Goal: Contribute content: Add original content to the website for others to see

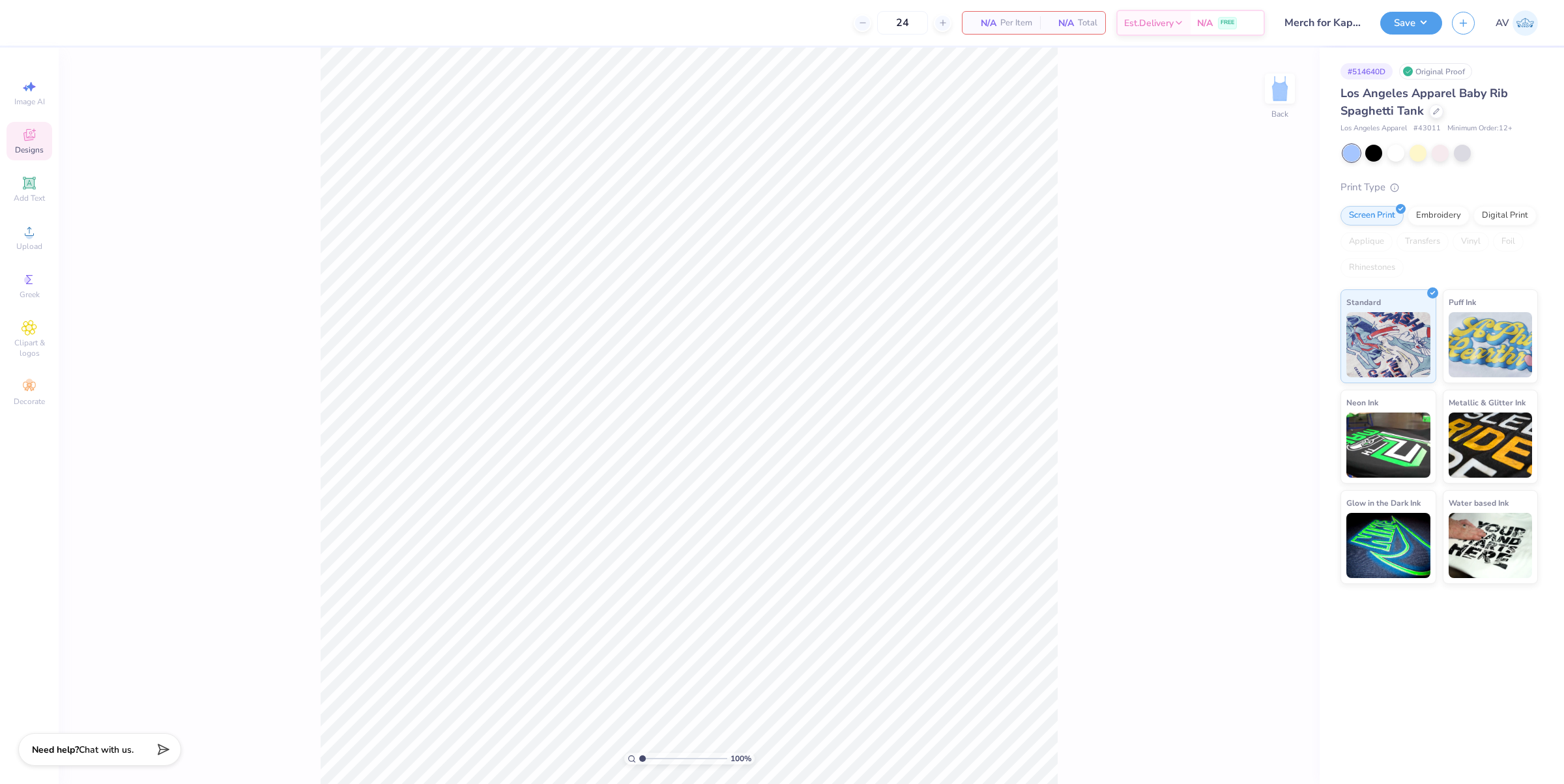
click at [36, 147] on span "Designs" at bounding box center [30, 150] width 29 height 11
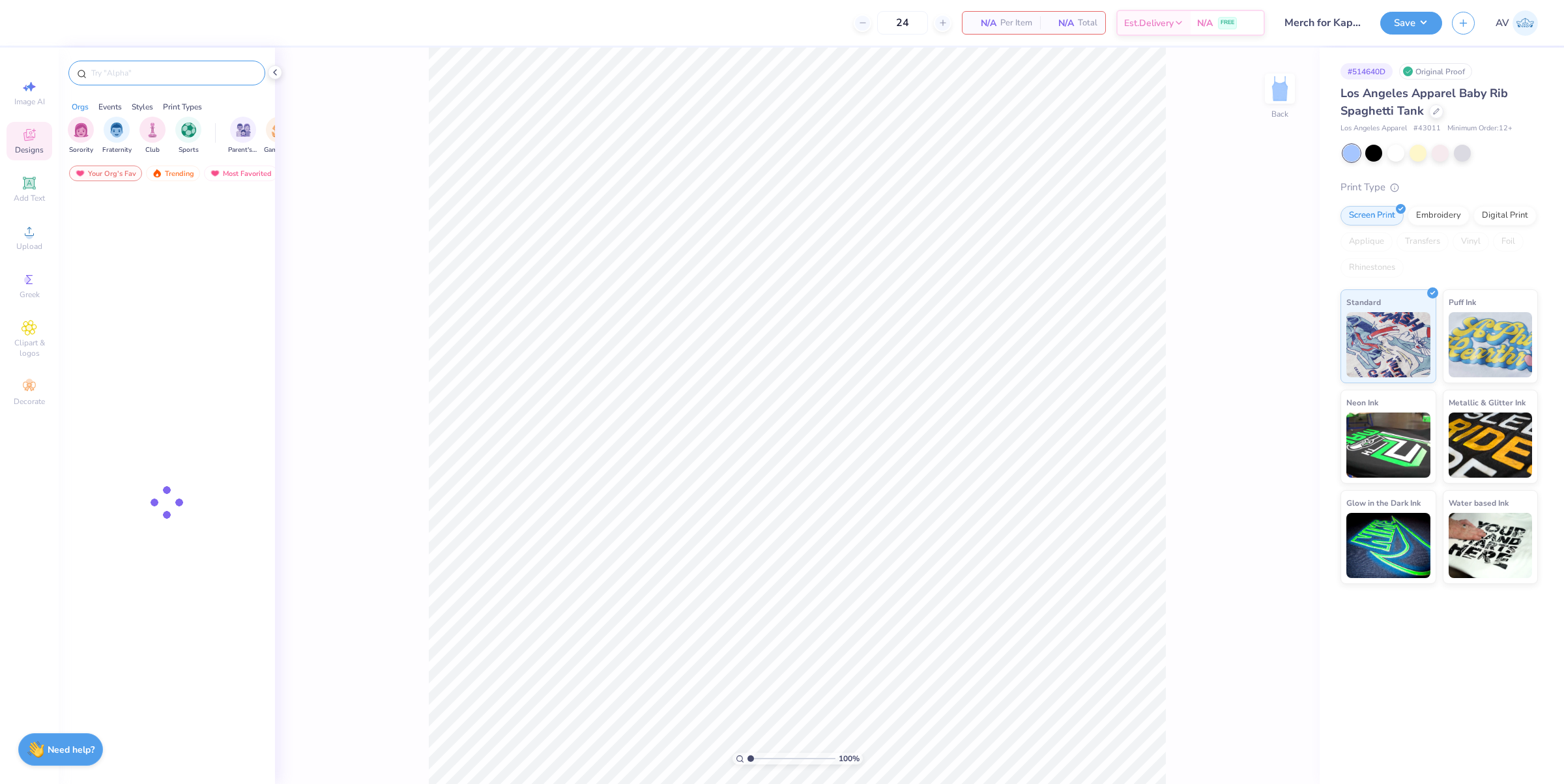
click at [173, 63] on div at bounding box center [166, 73] width 197 height 25
click at [173, 72] on input "text" at bounding box center [173, 72] width 167 height 13
paste input "Cherry Post Card"
type input "Cherry Post Card"
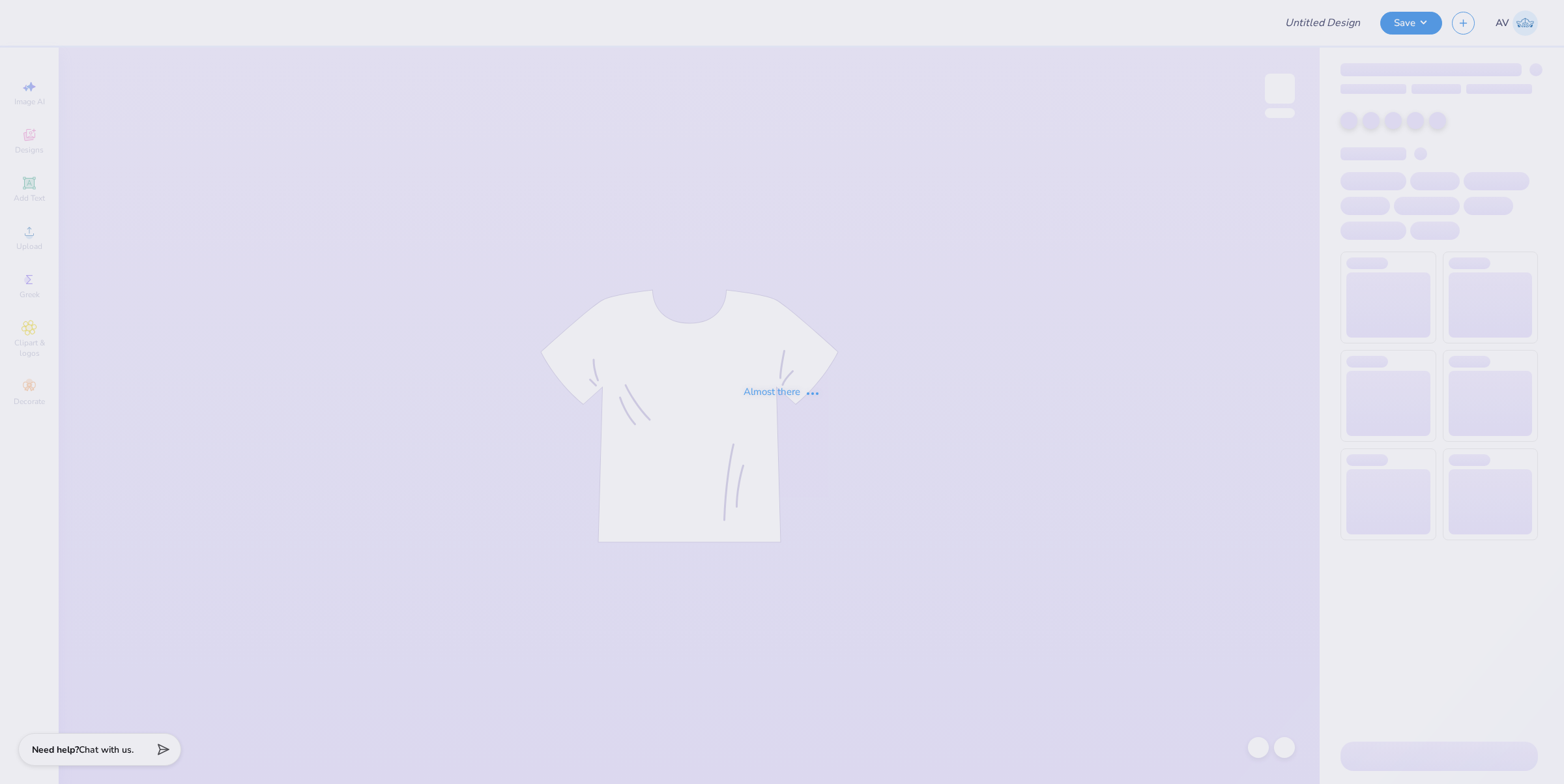
type input "TKE Rush Fall 2025"
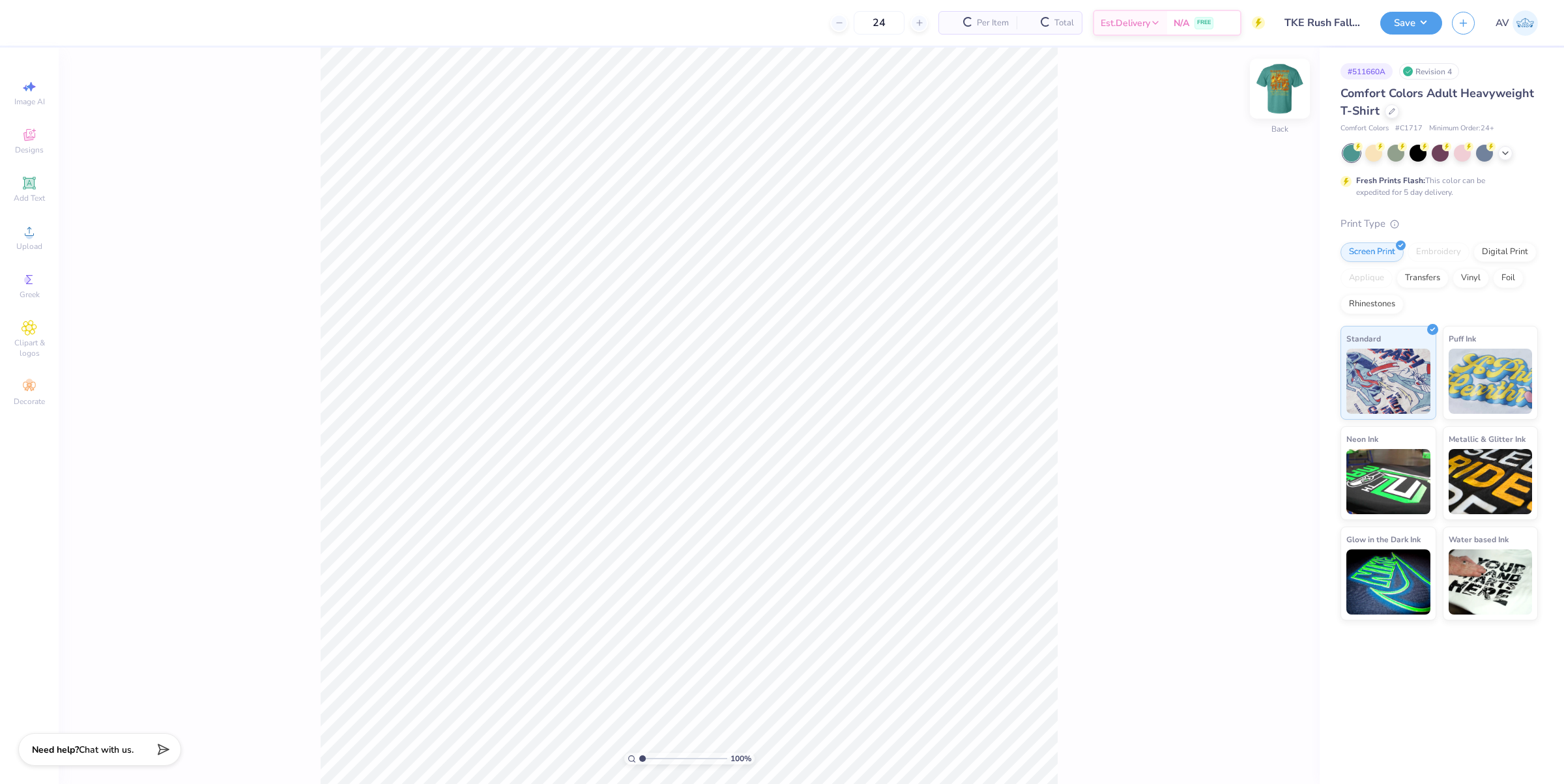
click at [1278, 90] on img at bounding box center [1280, 88] width 52 height 52
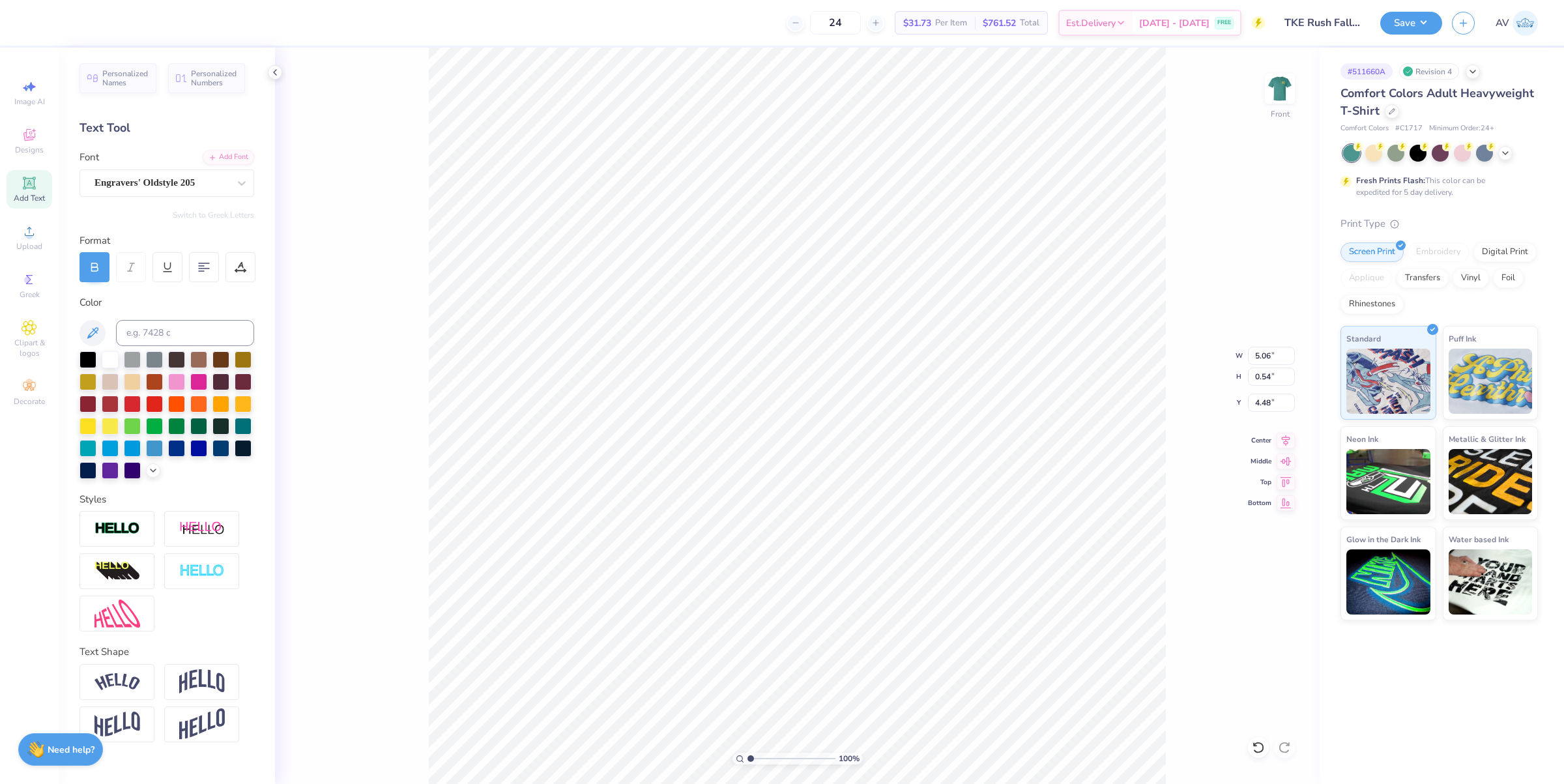
scroll to position [13, 4]
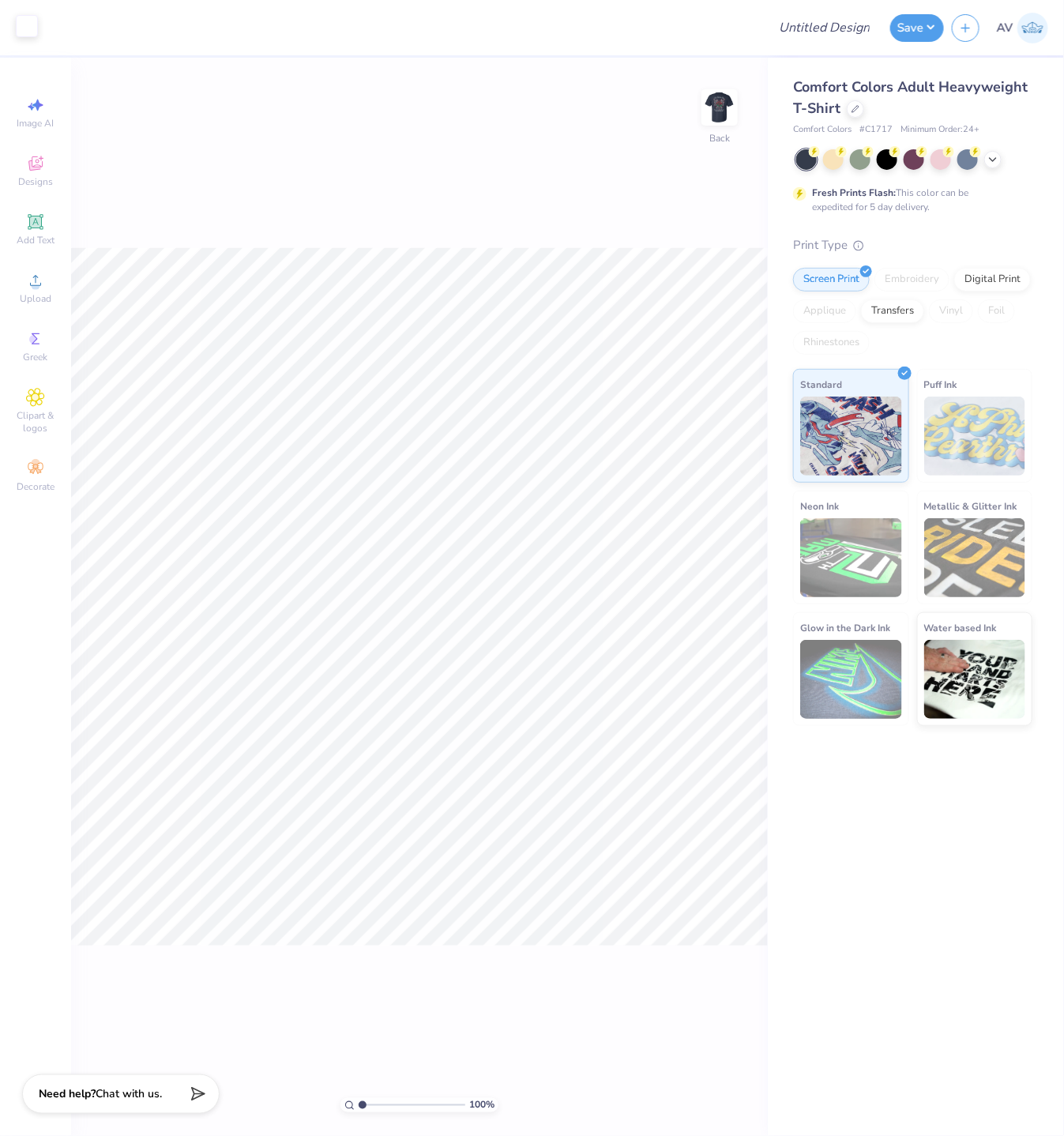
drag, startPoint x: 732, startPoint y: 104, endPoint x: 18, endPoint y: 25, distance: 718.4
click at [731, 104] on img at bounding box center [719, 107] width 31 height 31
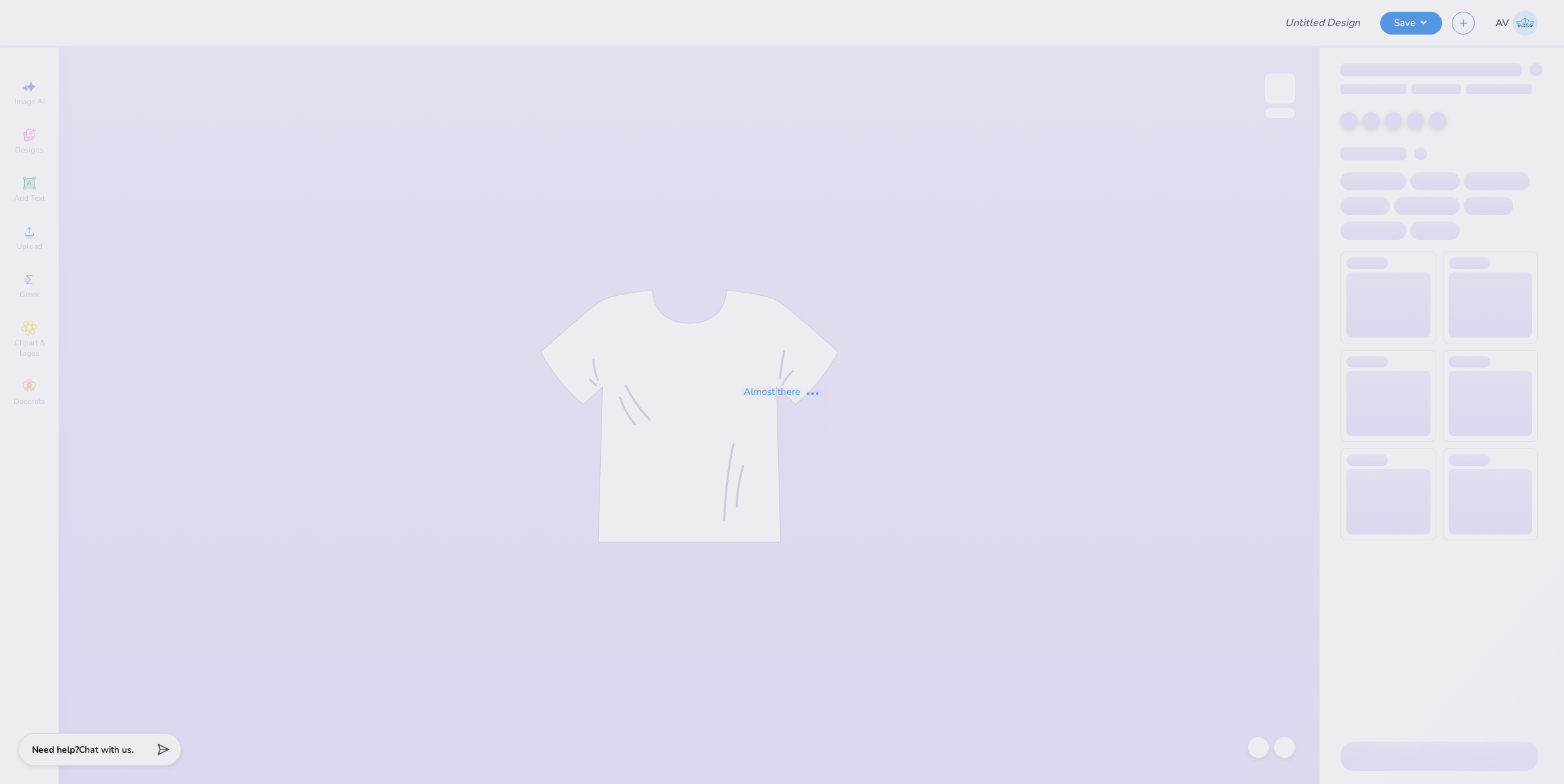
type input "Kappa Sigma Parents Weekend"
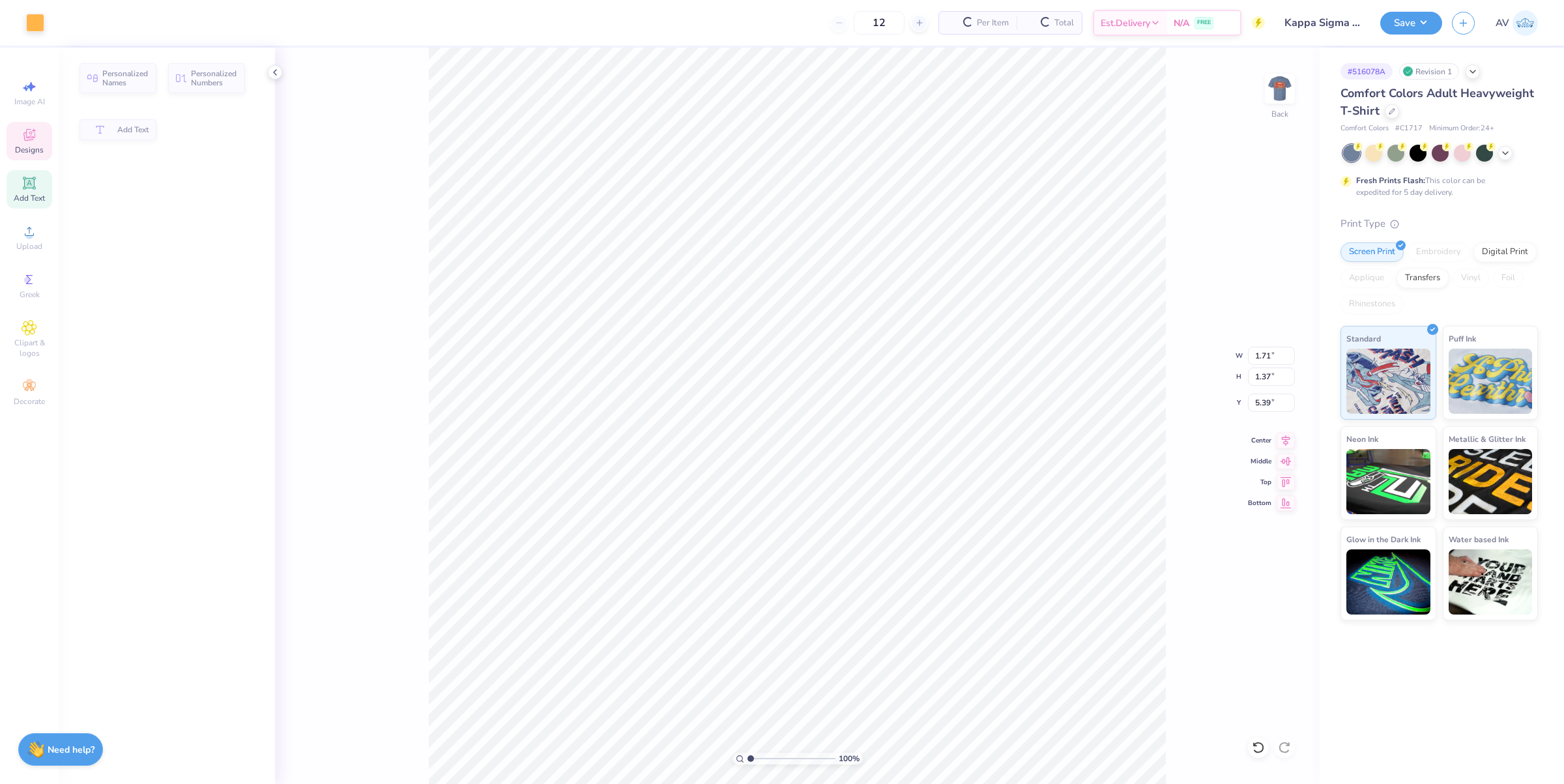
type input "1.71"
type input "1.37"
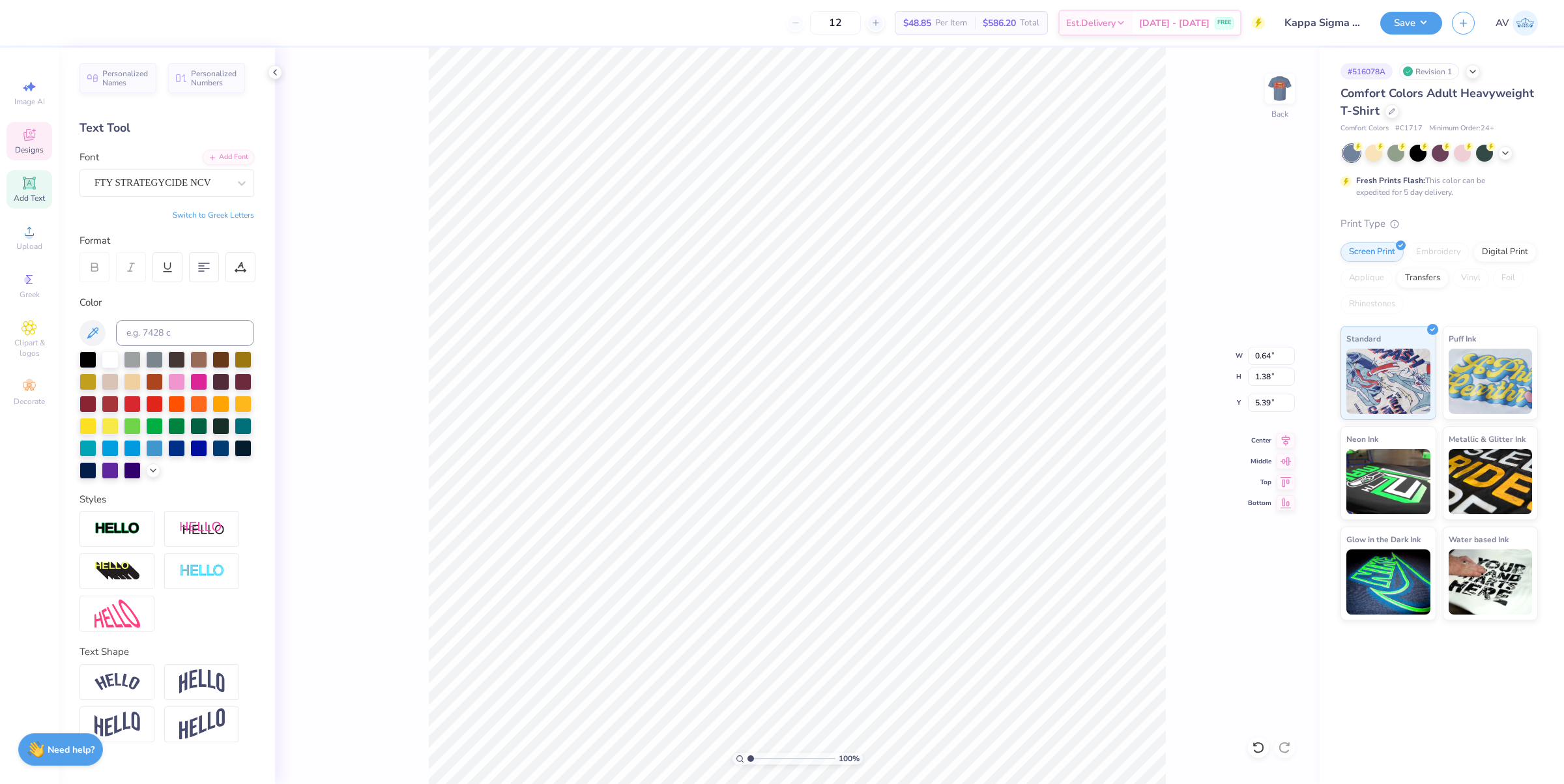
scroll to position [13, 2]
type input "1.71"
type input "1.37"
click at [1276, 93] on img at bounding box center [1280, 88] width 52 height 52
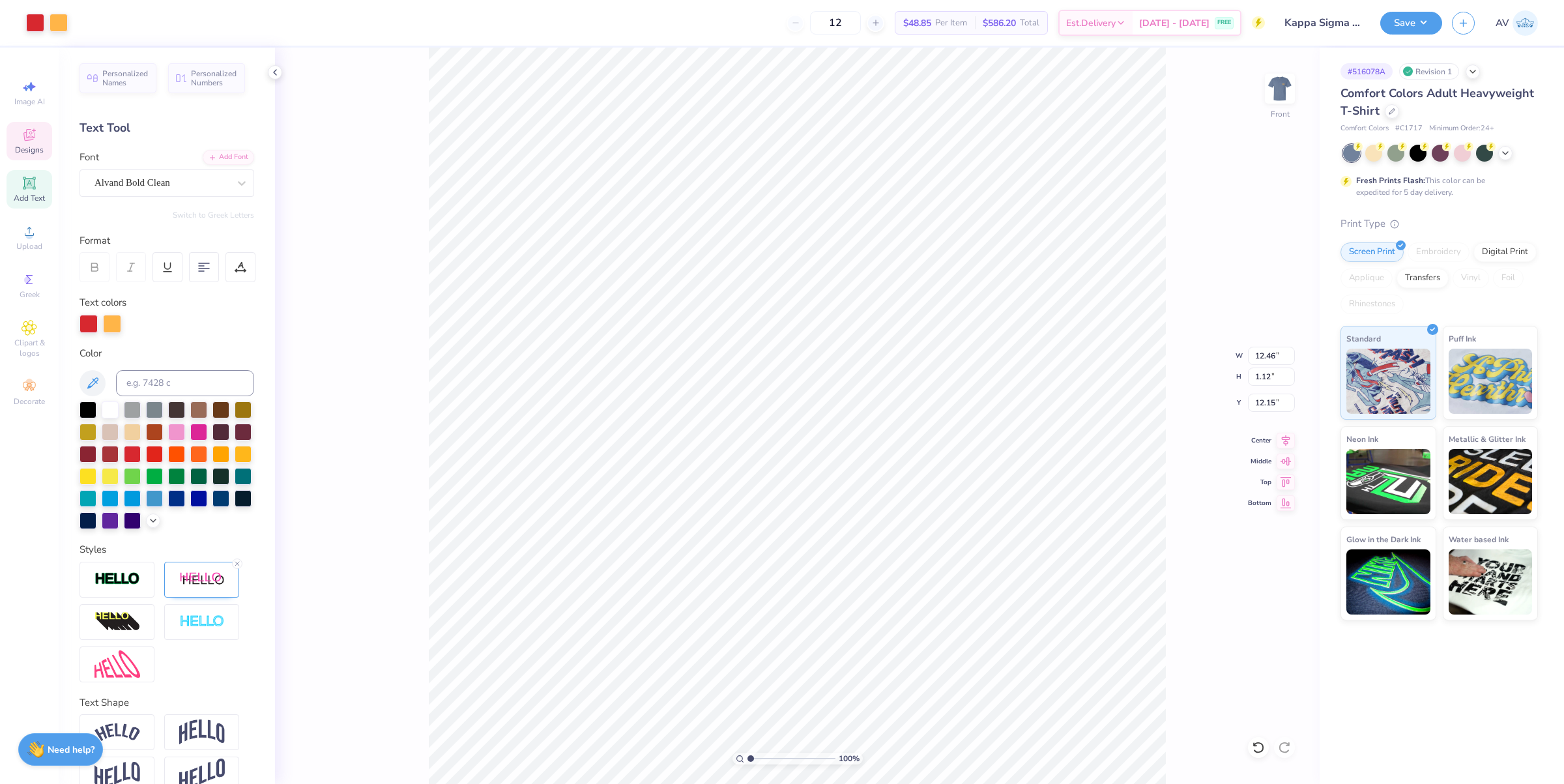
type input "12.46"
type input "1.12"
type input "12.15"
